Goal: Transaction & Acquisition: Book appointment/travel/reservation

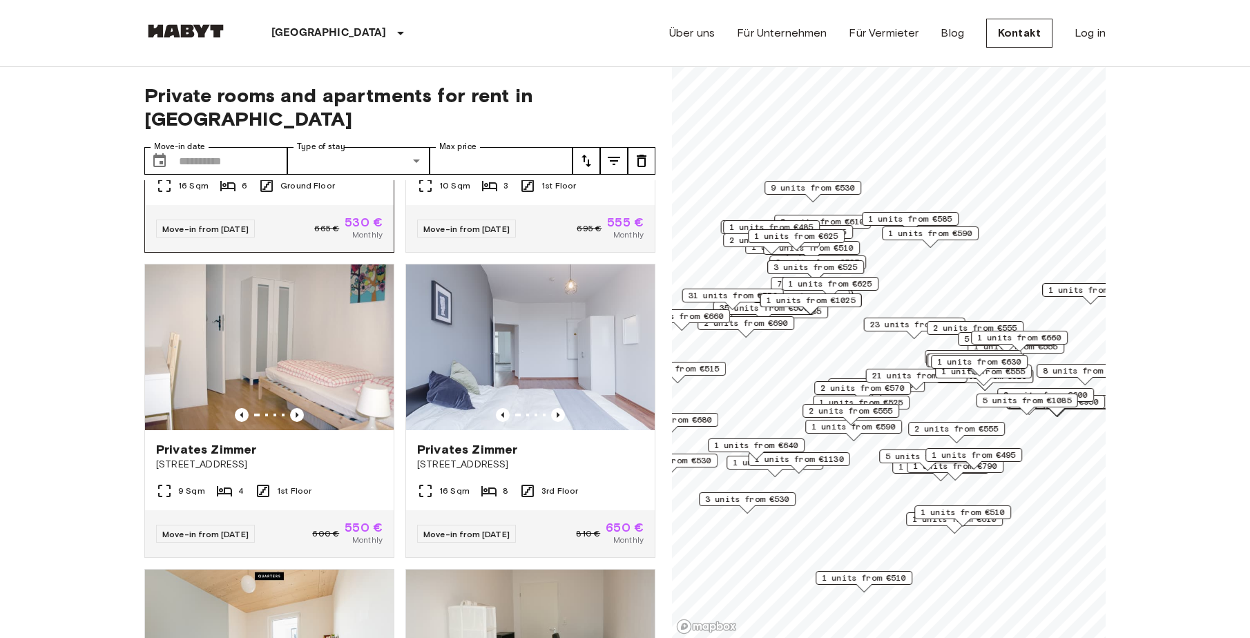
scroll to position [690, 0]
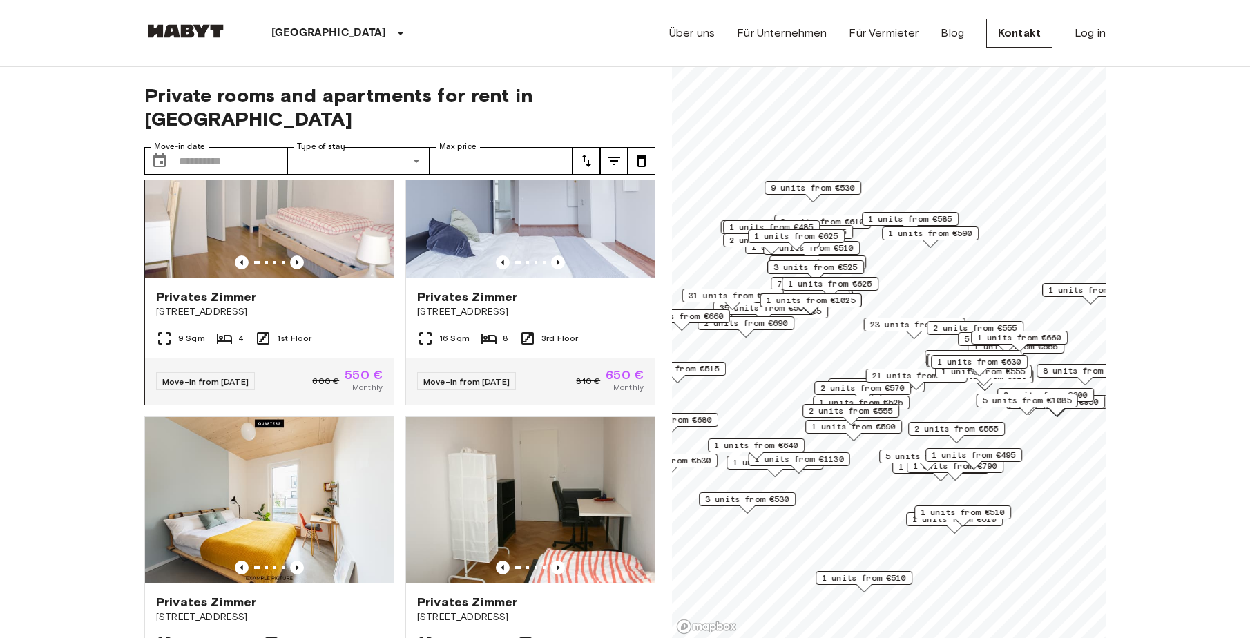
click at [228, 229] on img at bounding box center [269, 195] width 249 height 166
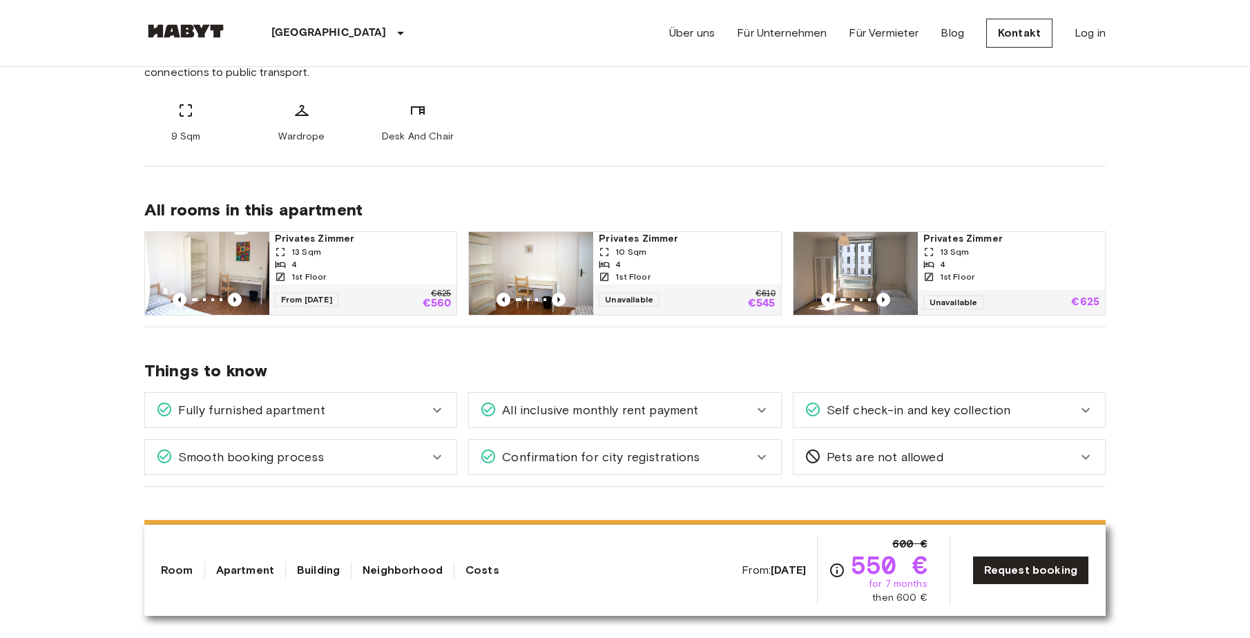
scroll to position [621, 0]
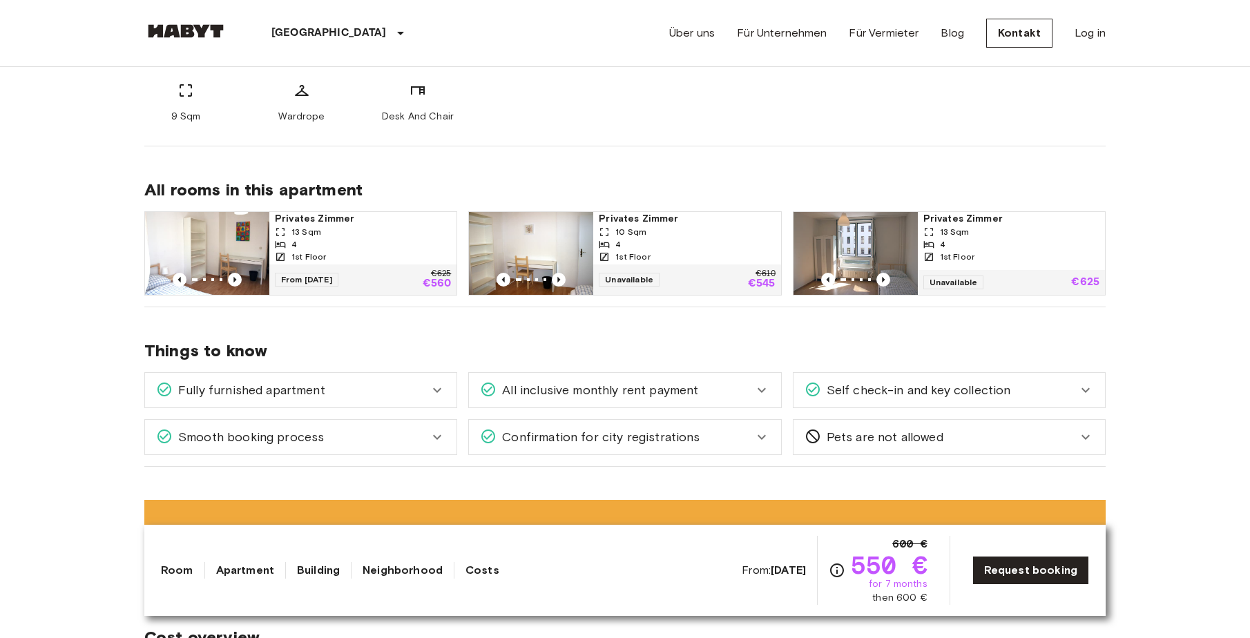
click at [855, 240] on img at bounding box center [855, 253] width 124 height 83
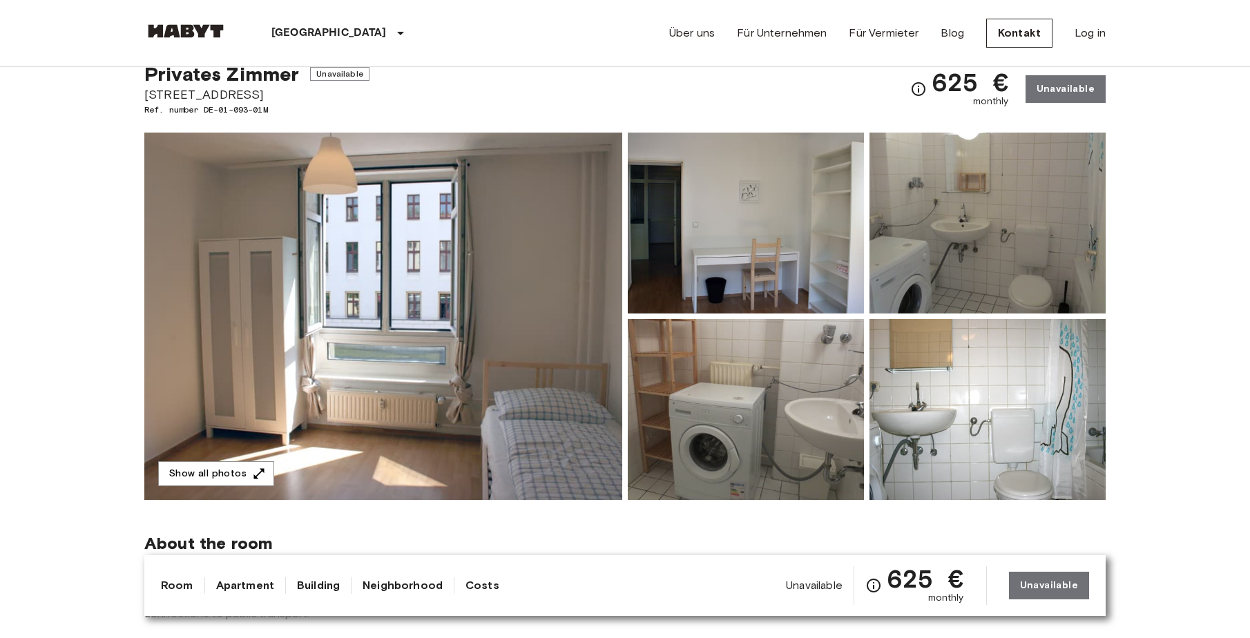
scroll to position [69, 0]
